Goal: Find contact information: Find contact information

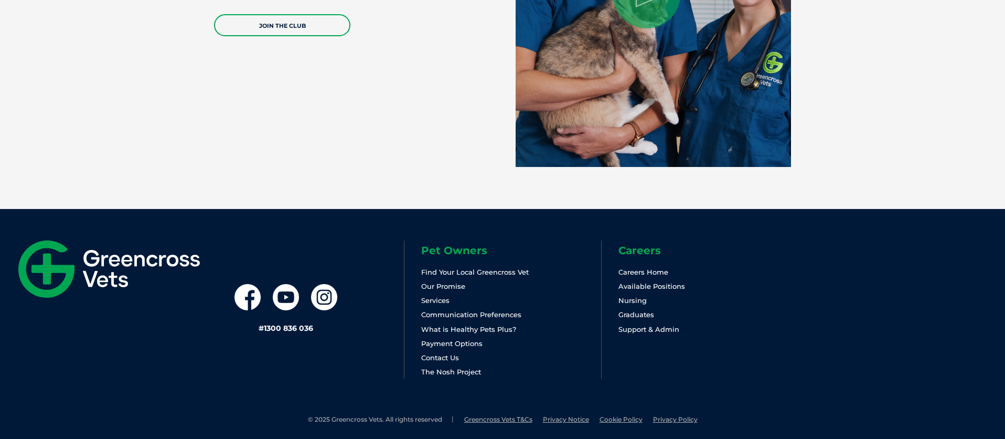
scroll to position [2231, 0]
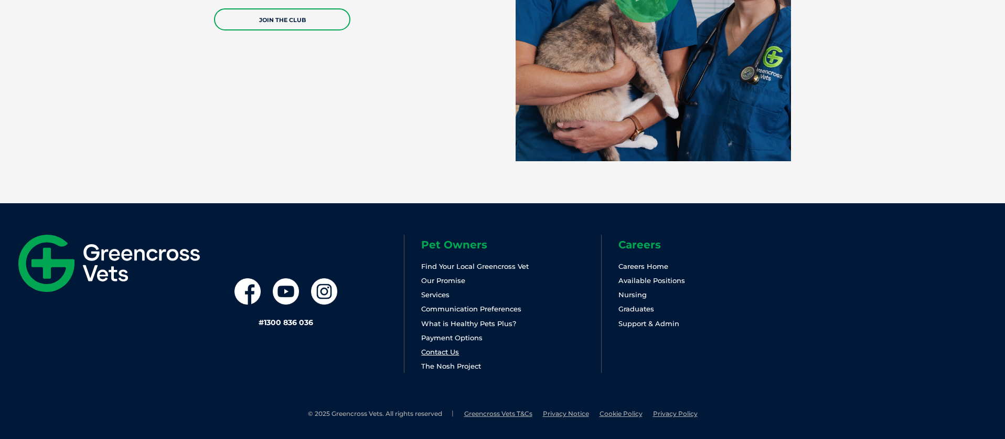
click at [447, 349] on link "Contact Us" at bounding box center [440, 351] width 38 height 8
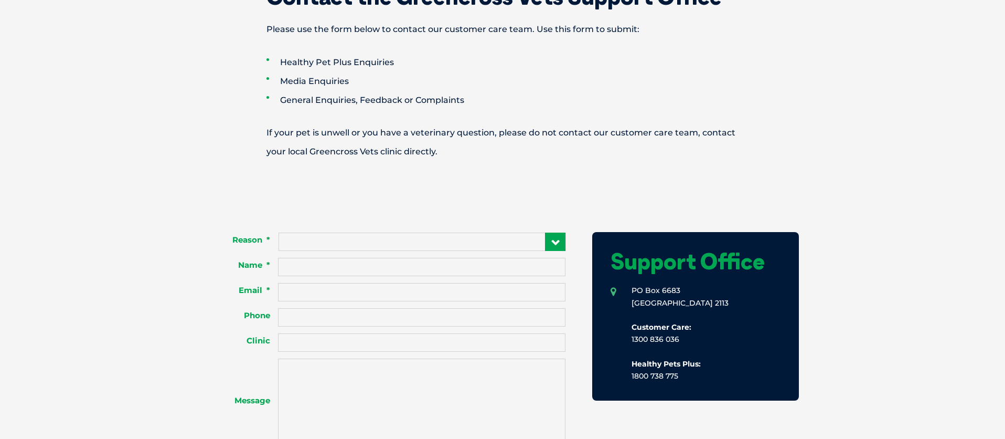
scroll to position [630, 0]
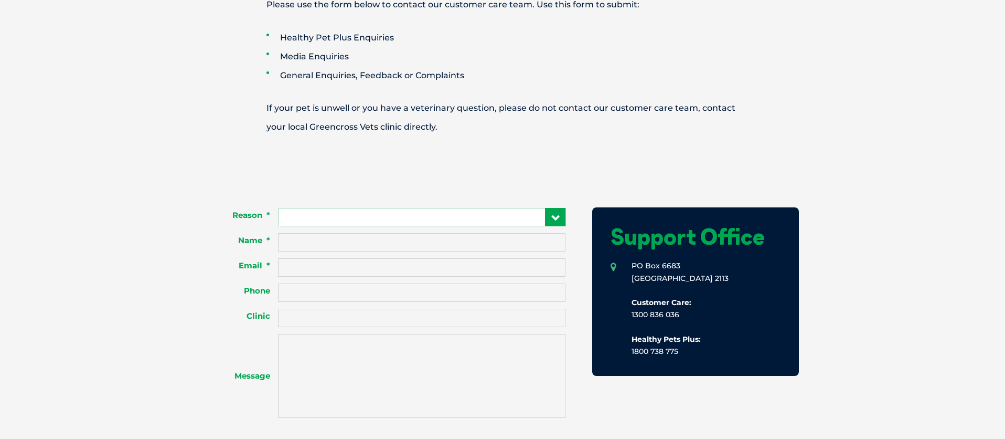
click at [453, 216] on select "**********" at bounding box center [423, 217] width 288 height 18
select select "**********"
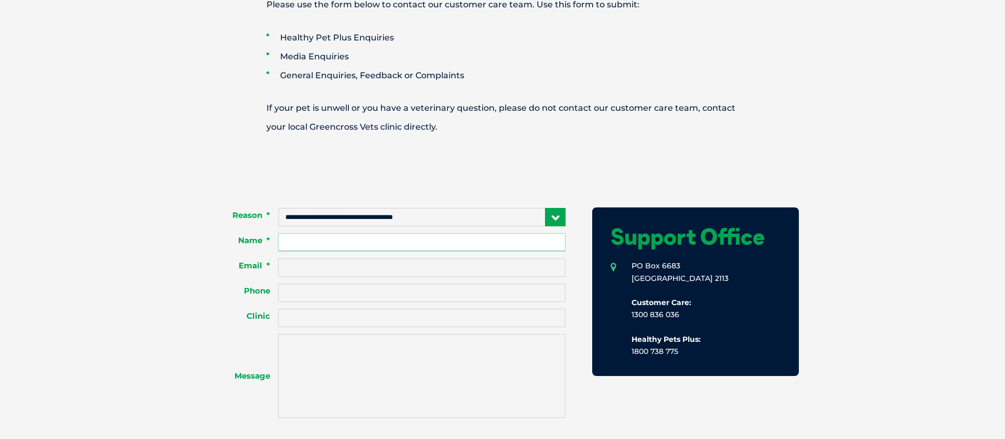
click at [369, 246] on input "Name *" at bounding box center [422, 242] width 288 height 18
type input "**********"
click at [377, 169] on div "**********" at bounding box center [502, 341] width 1005 height 410
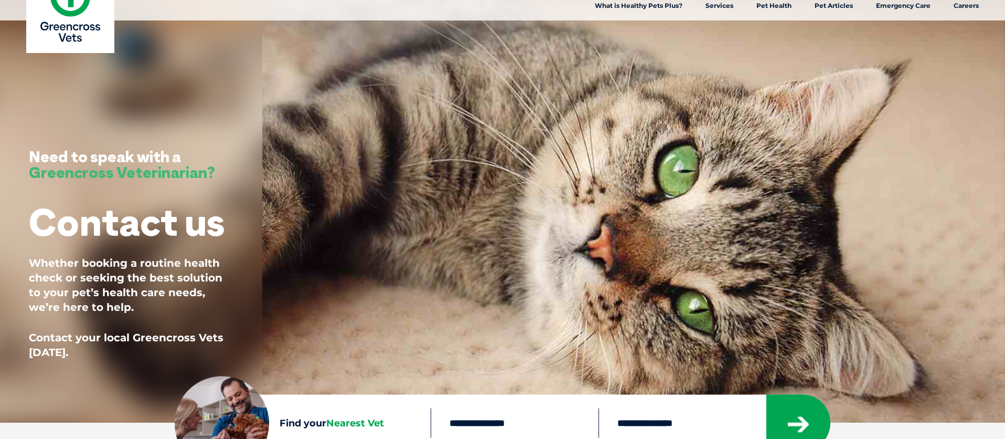
scroll to position [0, 0]
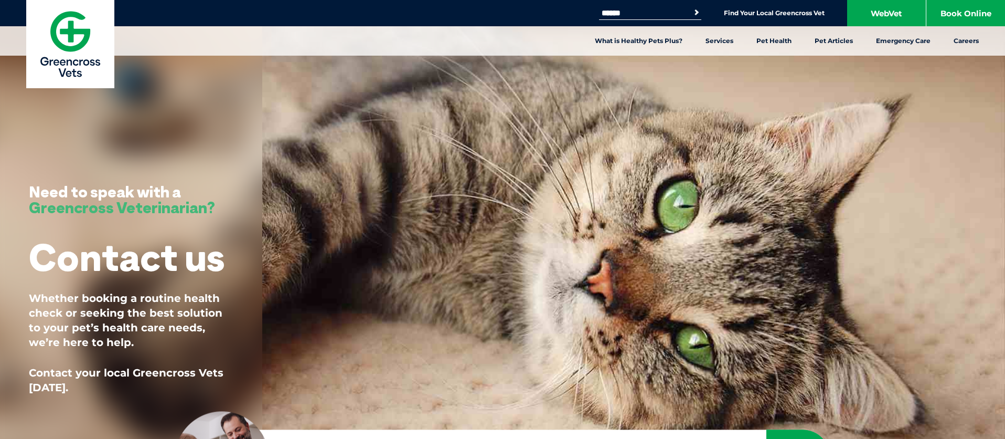
drag, startPoint x: 614, startPoint y: 4, endPoint x: 619, endPoint y: 13, distance: 9.9
click at [614, 4] on div "Search for: Search Find Your Local Greencross Vet WebVet Book Online" at bounding box center [502, 13] width 1005 height 26
click at [620, 13] on input "Search for:" at bounding box center [643, 13] width 89 height 8
type input "**********"
click at [692, 7] on button "Search" at bounding box center [697, 12] width 10 height 10
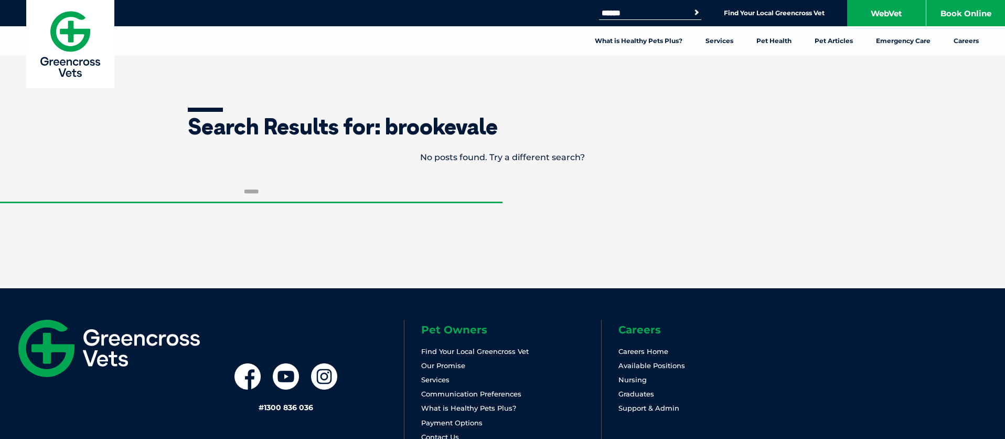
drag, startPoint x: 489, startPoint y: 150, endPoint x: 482, endPoint y: 151, distance: 6.9
click at [488, 150] on p "No posts found. Try a different search?" at bounding box center [502, 157] width 1005 height 19
click at [263, 183] on input "Search for:" at bounding box center [251, 192] width 503 height 21
click at [754, 12] on link "Find Your Local Greencross Vet" at bounding box center [774, 13] width 101 height 8
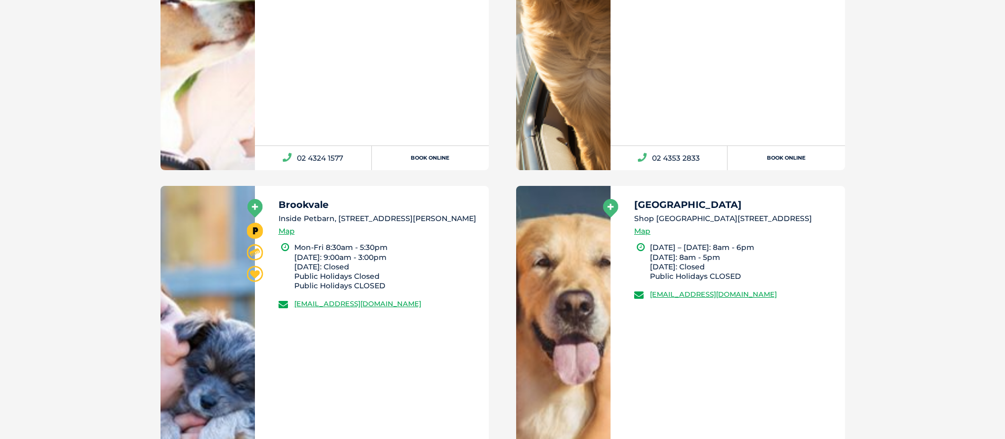
scroll to position [14210, 0]
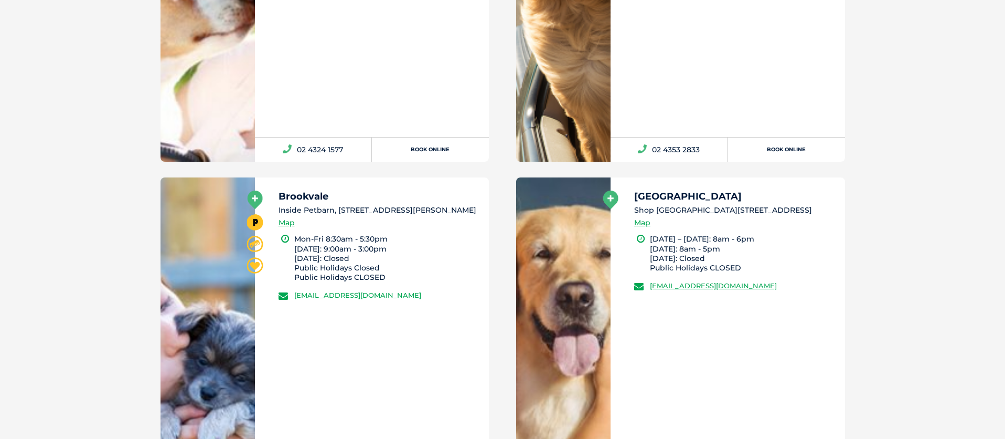
click at [343, 299] on link "greencross.brookvale@greencrossvet.com.au" at bounding box center [357, 295] width 127 height 8
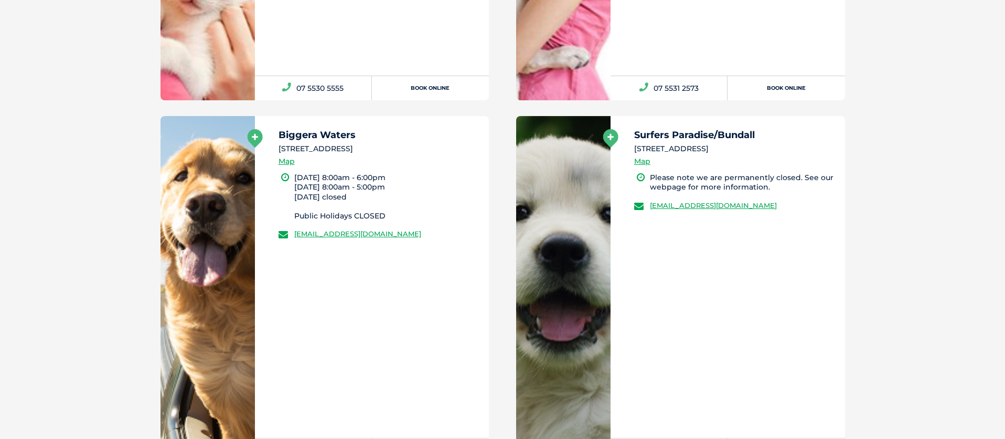
scroll to position [11018, 0]
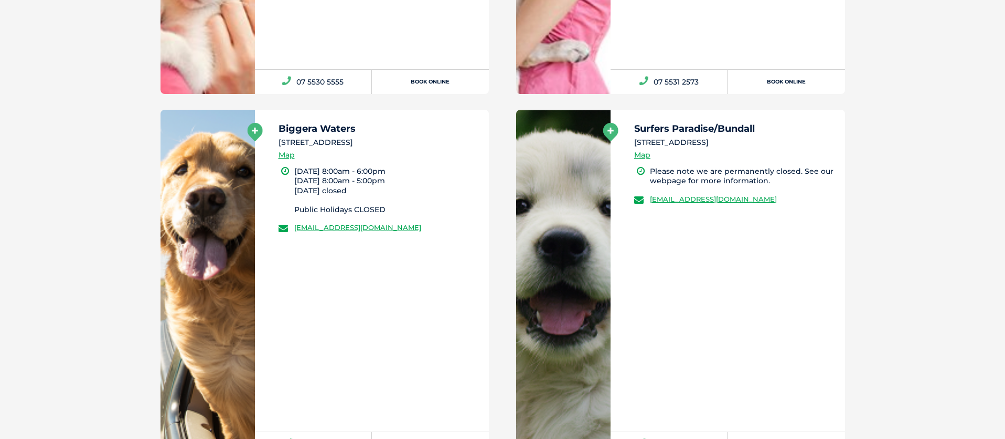
click at [334, 182] on li "Monday 8:00am - 6:00pm Saturday 8:00am - 5:00pm Sunday closed ﻿Public Holidays …" at bounding box center [387, 190] width 186 height 48
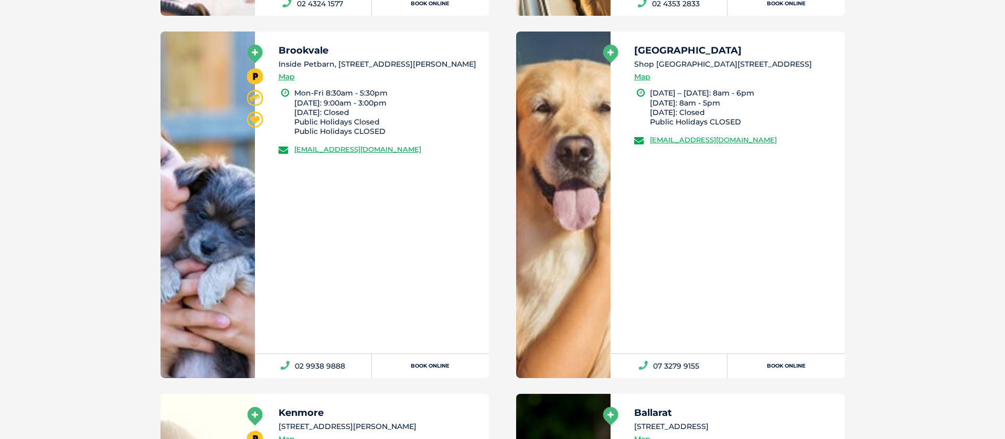
scroll to position [14359, 0]
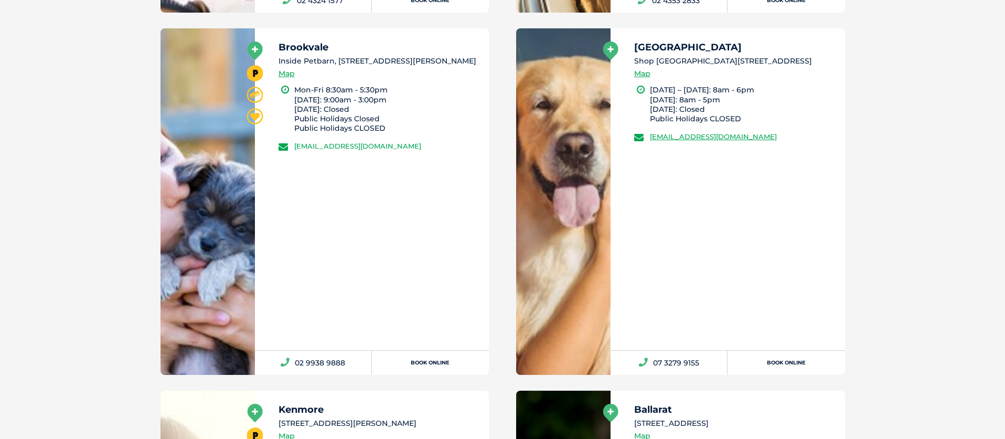
drag, startPoint x: 452, startPoint y: 158, endPoint x: 295, endPoint y: 161, distance: 156.9
click at [295, 151] on li "[EMAIL_ADDRESS][DOMAIN_NAME]" at bounding box center [380, 146] width 202 height 10
click at [257, 50] on icon at bounding box center [254, 50] width 15 height 18
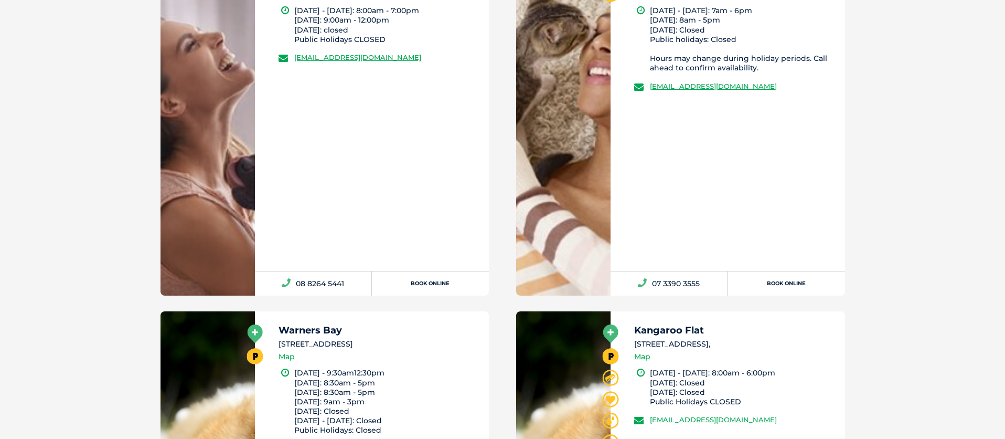
scroll to position [6108, 0]
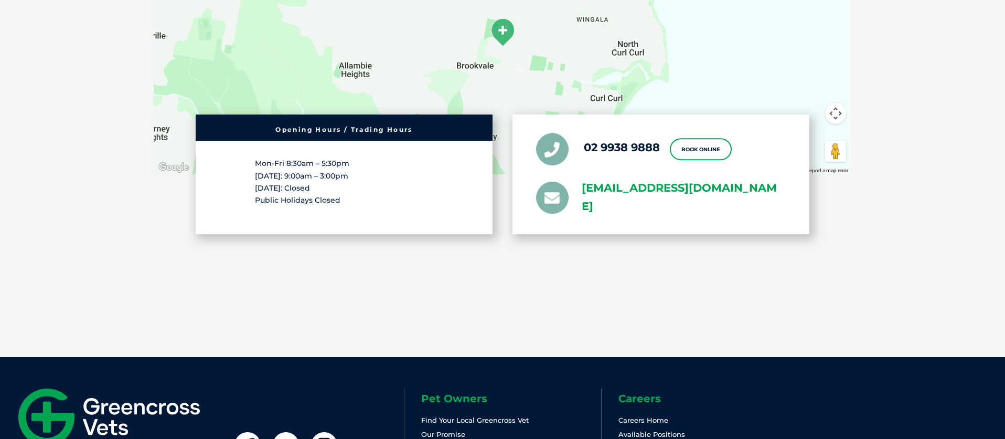
scroll to position [1956, 0]
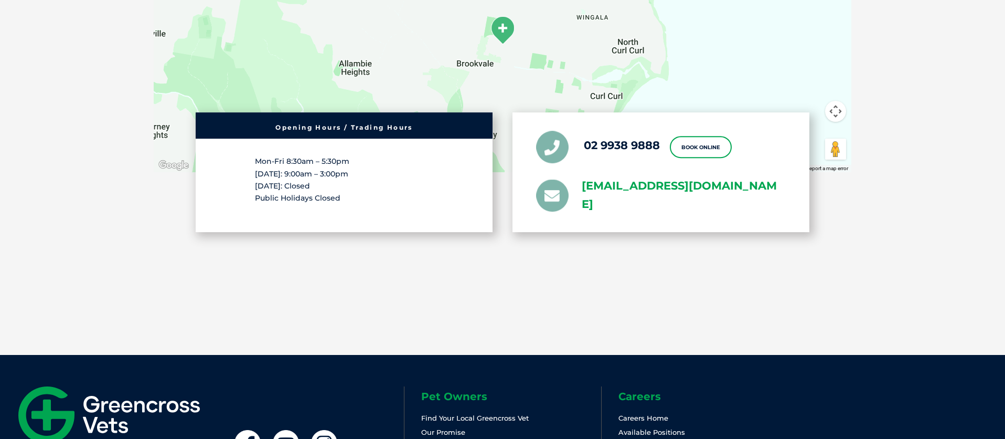
drag, startPoint x: 581, startPoint y: 183, endPoint x: 605, endPoint y: 188, distance: 24.2
click at [605, 188] on link "[EMAIL_ADDRESS][DOMAIN_NAME]" at bounding box center [684, 195] width 204 height 37
click at [599, 186] on link "[EMAIL_ADDRESS][DOMAIN_NAME]" at bounding box center [684, 195] width 204 height 37
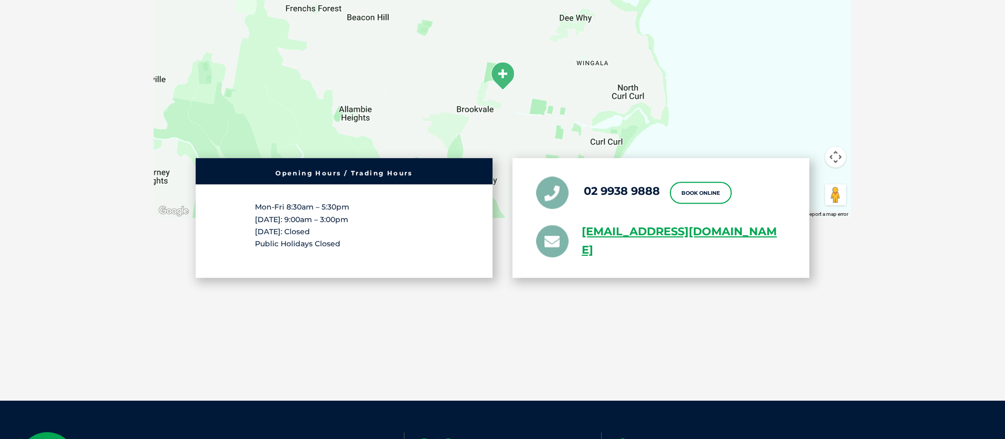
scroll to position [1905, 0]
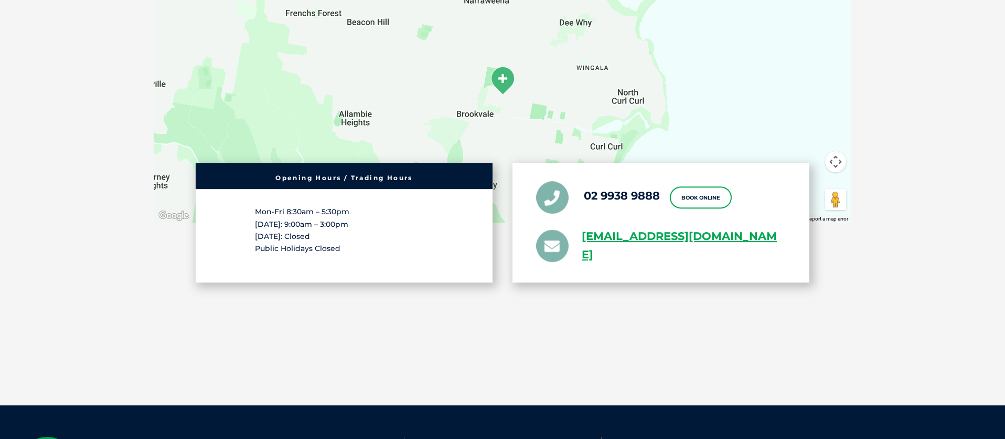
drag, startPoint x: 644, startPoint y: 204, endPoint x: 382, endPoint y: 2, distance: 330.4
